Goal: Task Accomplishment & Management: Complete application form

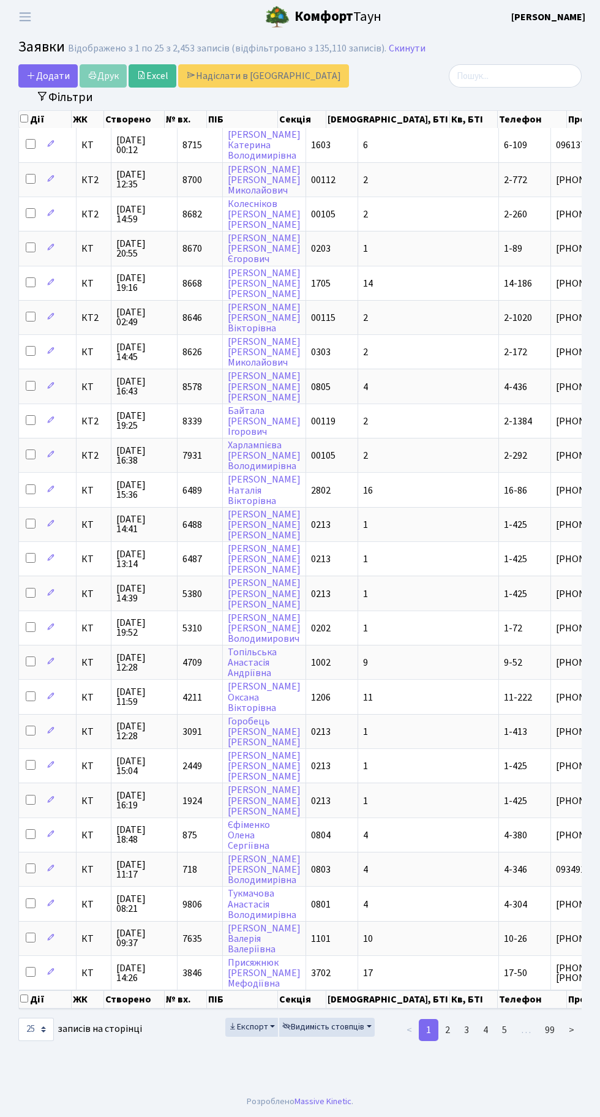
select select "25"
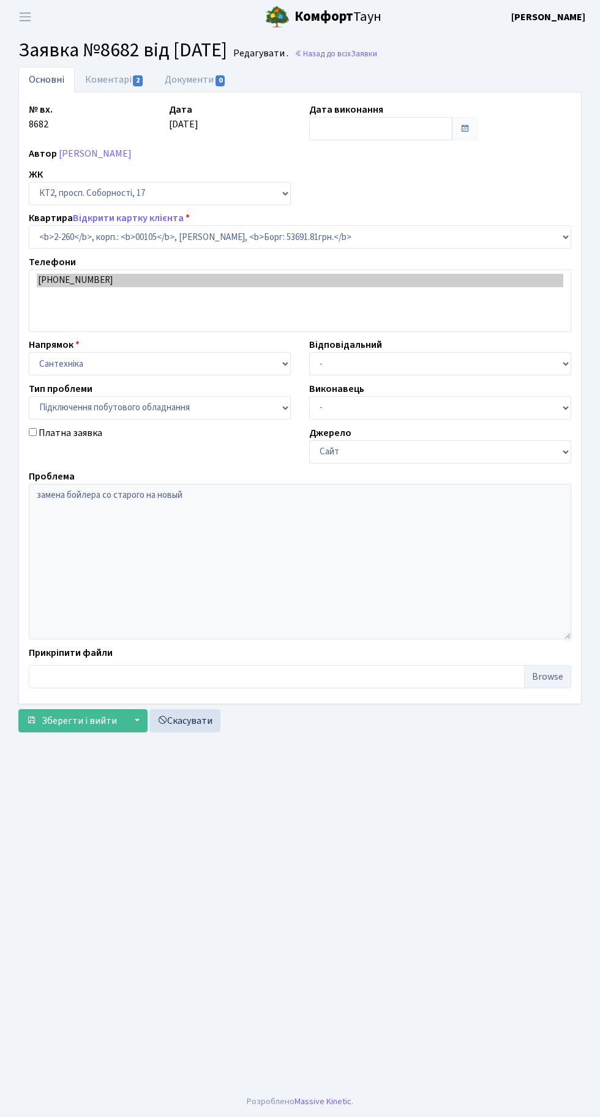
select select "15313"
select select "21"
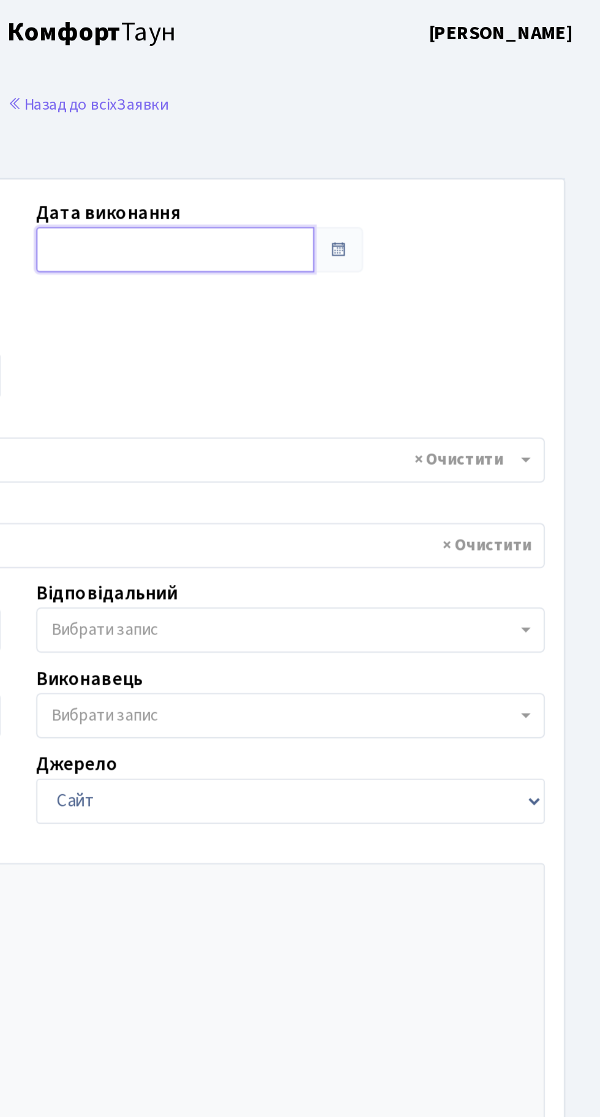
click at [387, 129] on input "text" at bounding box center [380, 128] width 143 height 23
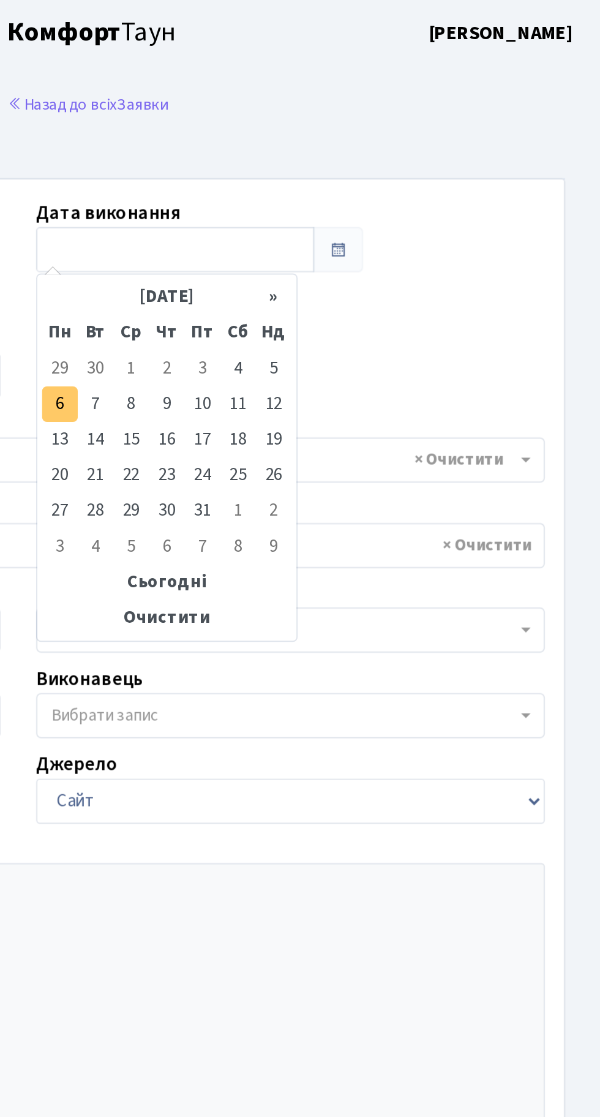
click at [321, 205] on td "6" at bounding box center [321, 208] width 18 height 18
type input "[DATE]"
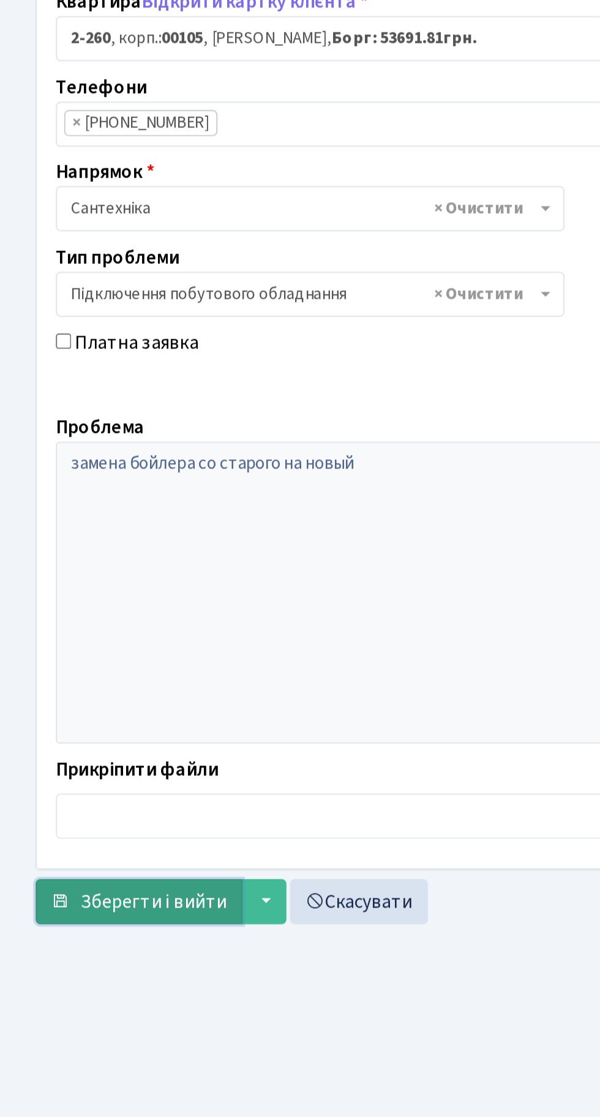
click at [70, 672] on button "Зберегти і вийти" at bounding box center [71, 681] width 107 height 23
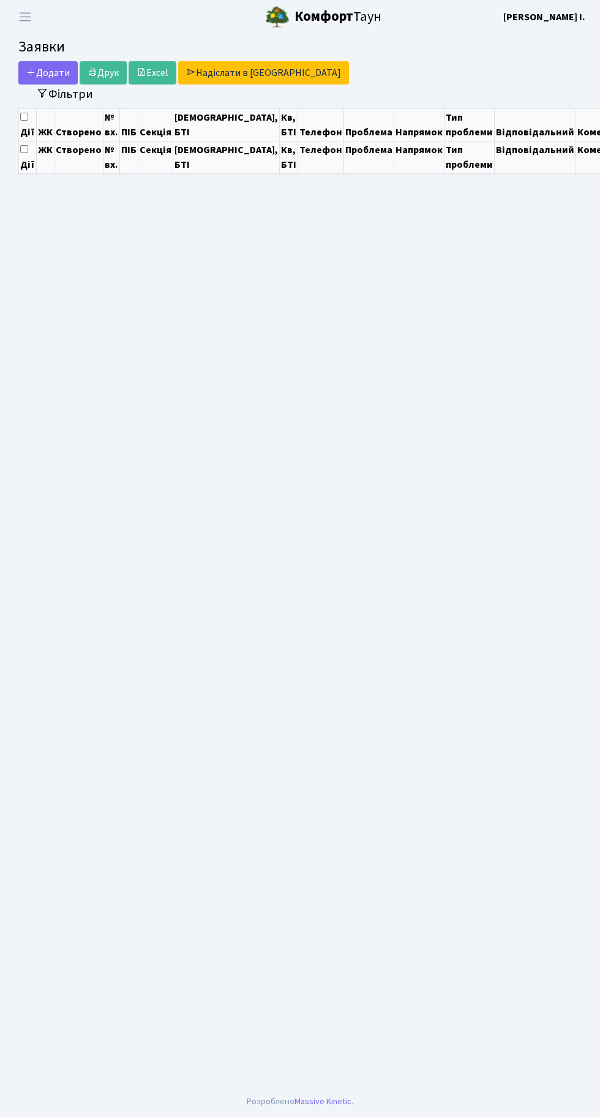
select select "25"
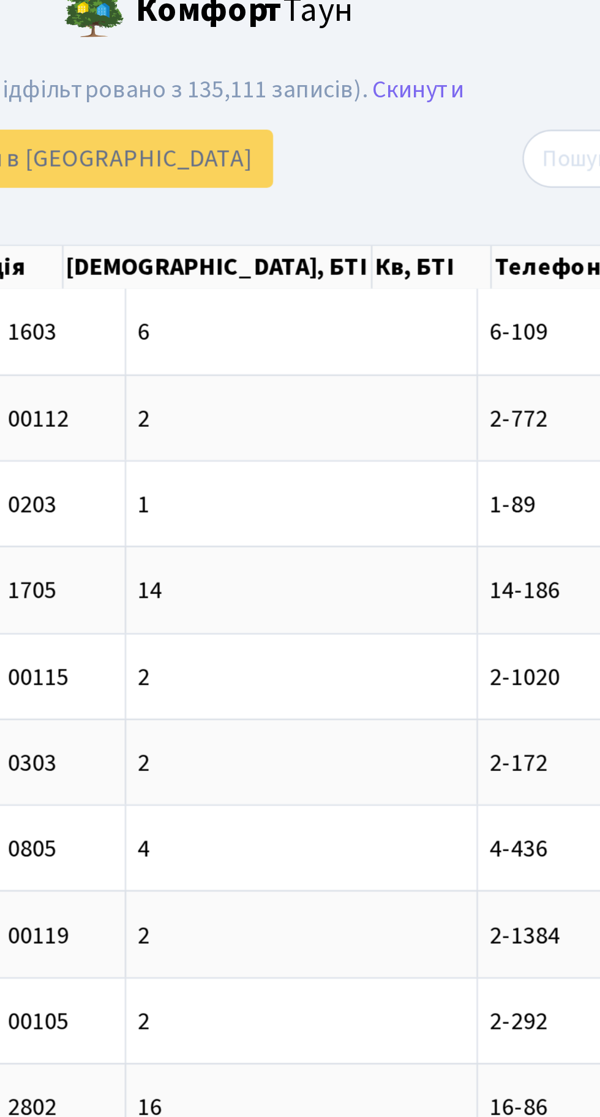
scroll to position [0, 69]
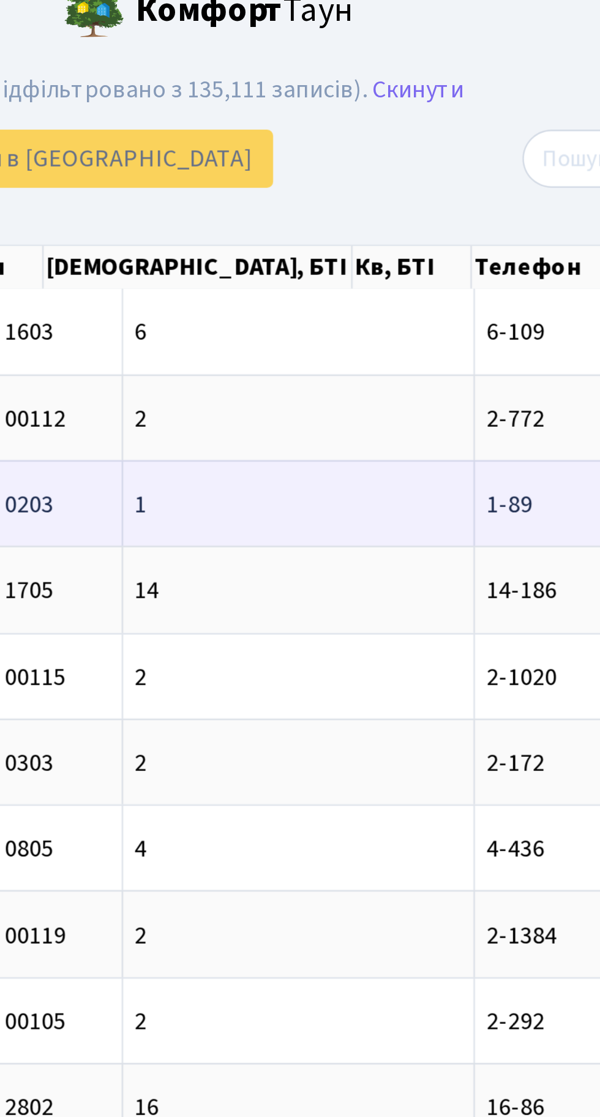
click at [321, 212] on td "1" at bounding box center [359, 214] width 141 height 34
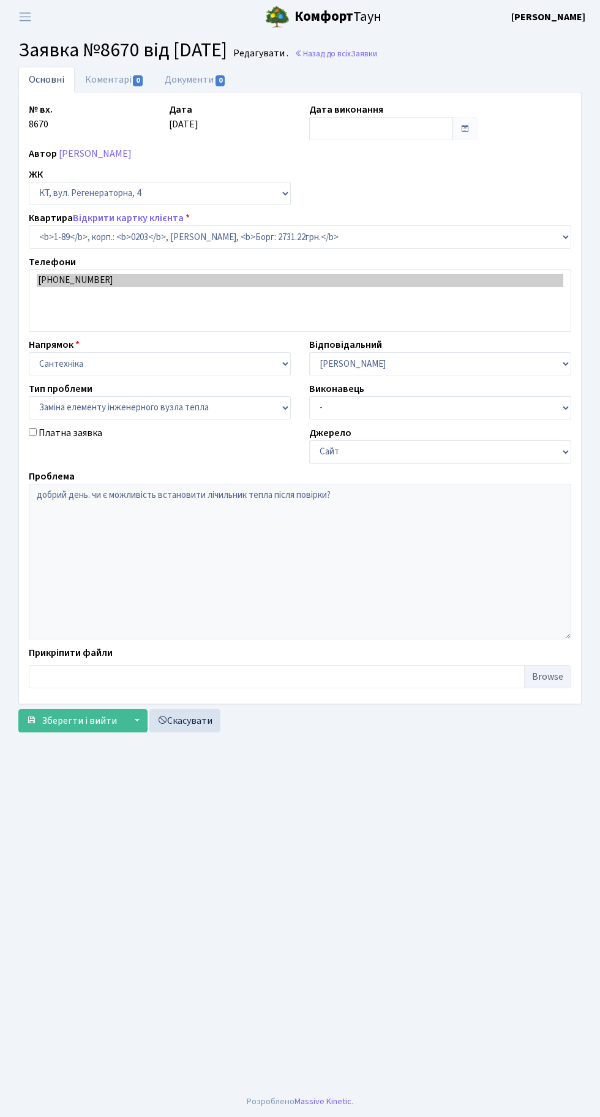
select select "89"
select select "31"
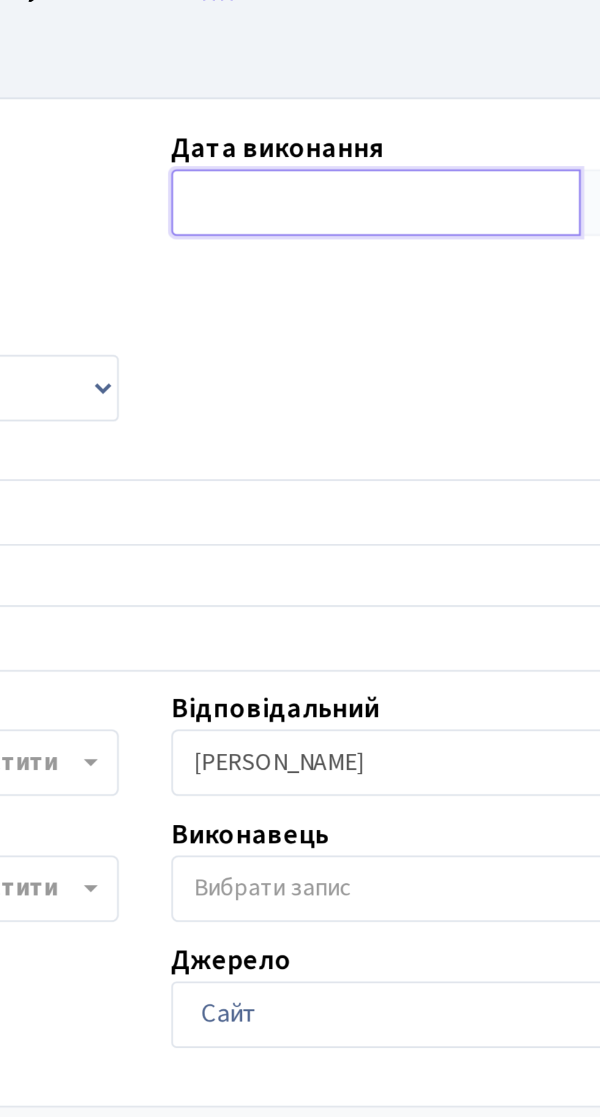
click at [342, 124] on input "text" at bounding box center [380, 128] width 143 height 23
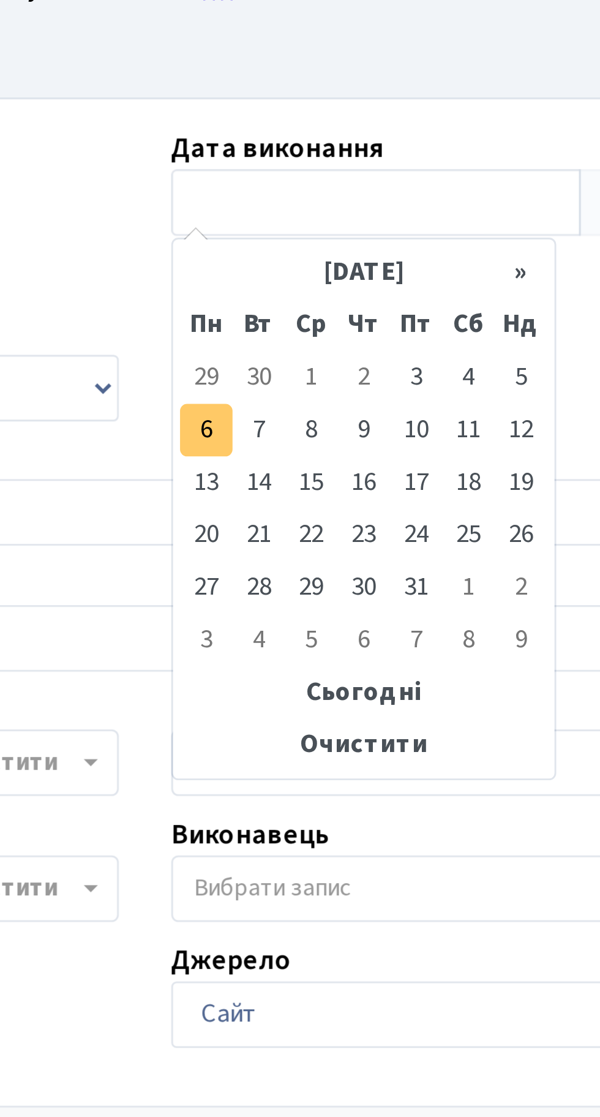
click at [321, 213] on td "6" at bounding box center [321, 208] width 18 height 18
type input "[DATE]"
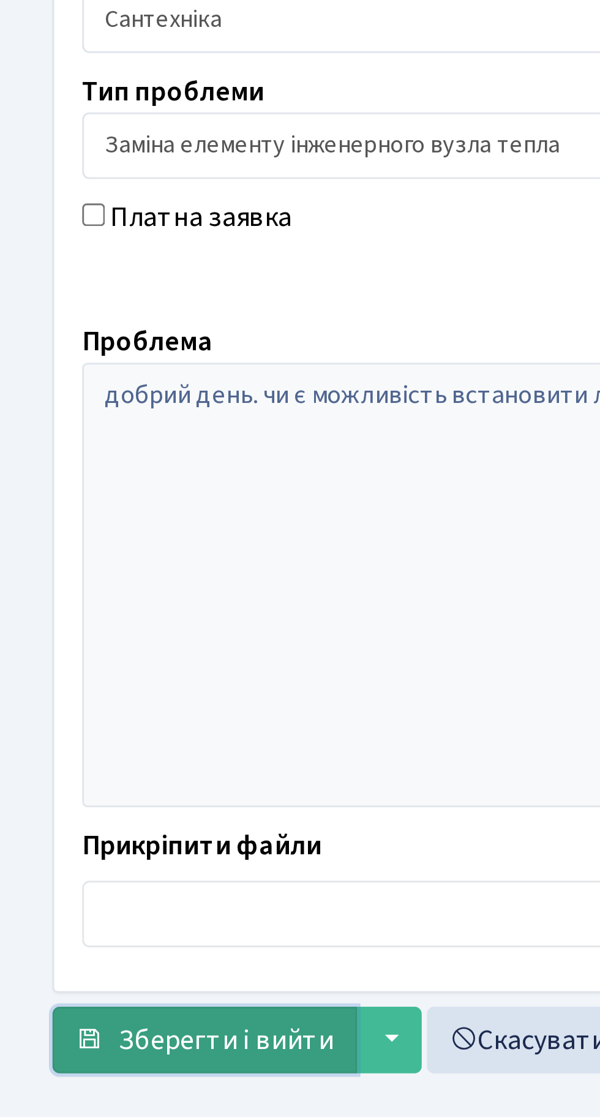
click at [72, 680] on span "Зберегти і вийти" at bounding box center [79, 681] width 75 height 13
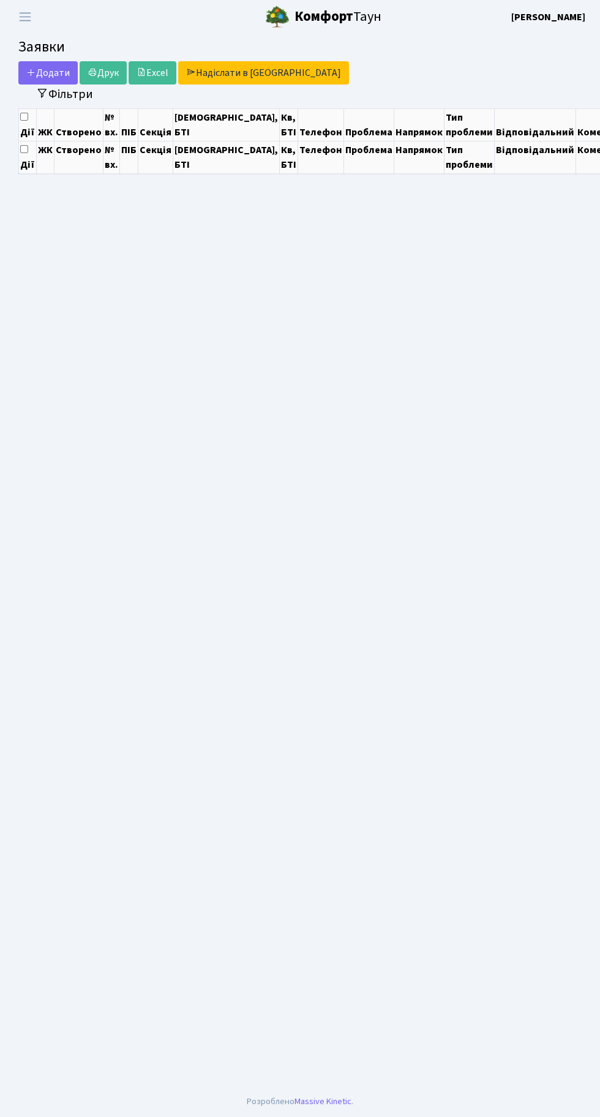
select select "25"
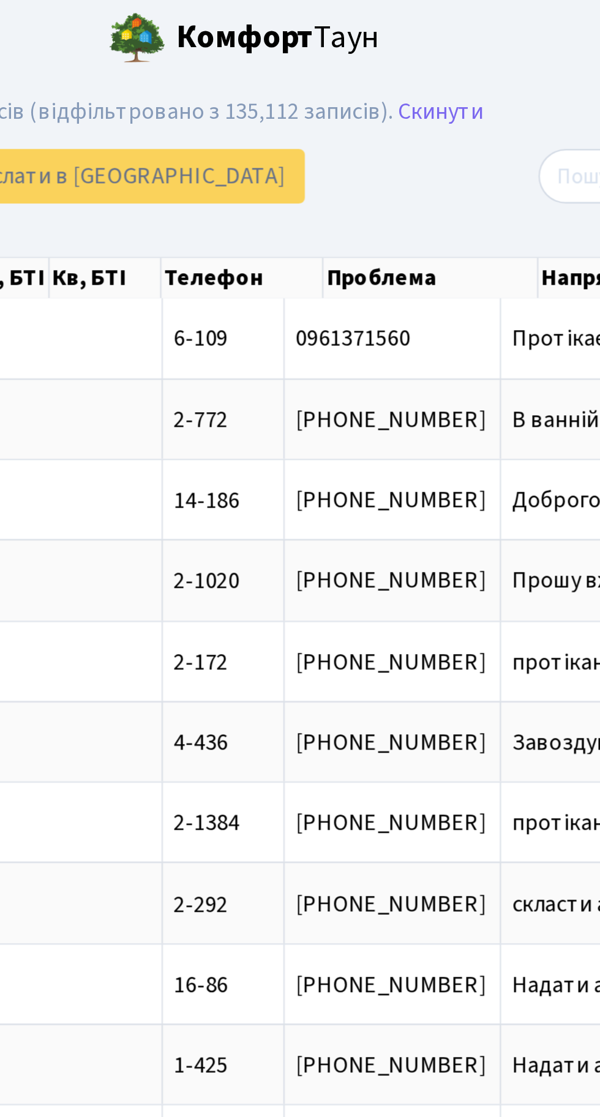
scroll to position [0, 214]
